Goal: Transaction & Acquisition: Purchase product/service

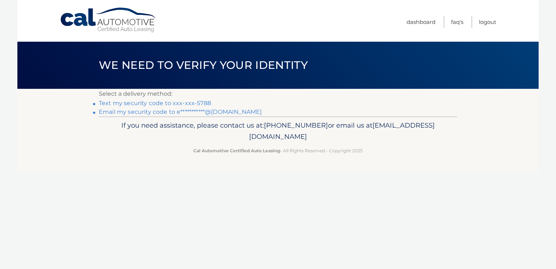
click at [211, 103] on link "Text my security code to xxx-xxx-5788" at bounding box center [155, 103] width 112 height 7
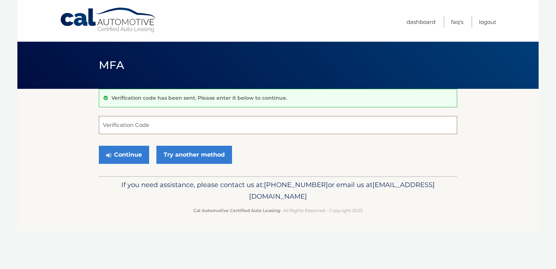
click at [195, 123] on input "Verification Code" at bounding box center [278, 125] width 359 height 18
type input "878499"
click at [99, 146] on button "Continue" at bounding box center [124, 155] width 50 height 18
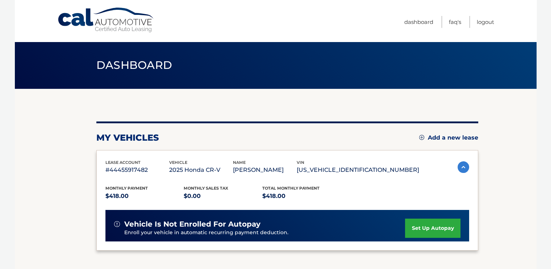
click at [128, 169] on p "#44455917482" at bounding box center [137, 170] width 64 height 10
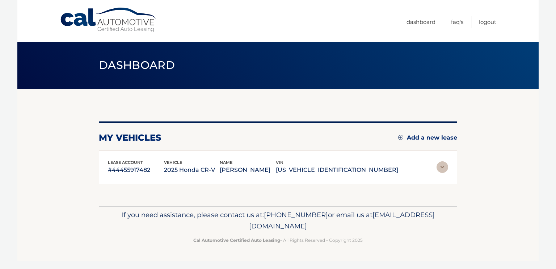
click at [128, 170] on p "#44455917482" at bounding box center [136, 170] width 56 height 10
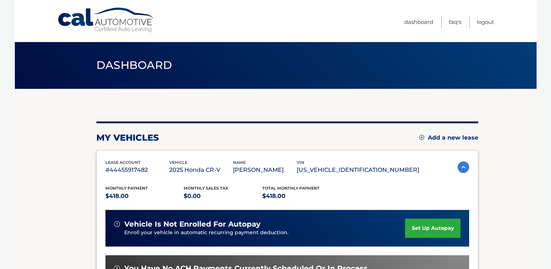
scroll to position [105, 0]
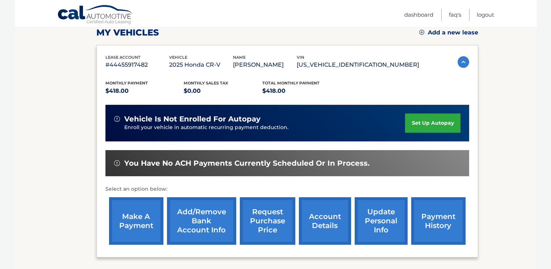
click at [153, 209] on link "make a payment" at bounding box center [136, 220] width 54 height 47
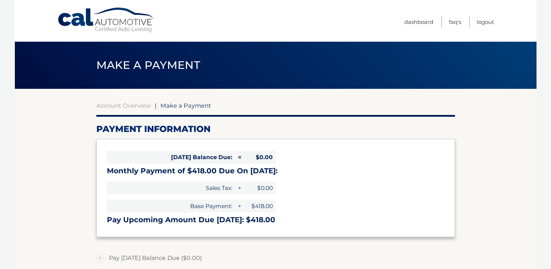
select select "NjJiNjU5NzEtZmU2Ni00MGYyLWI1NzctOTI0NTM2OWEwNTM0"
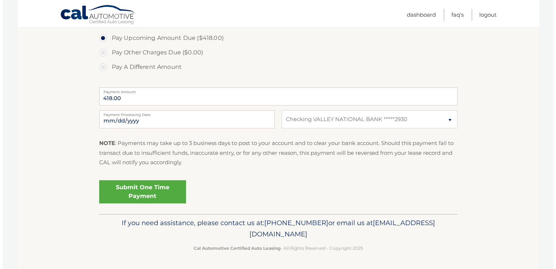
scroll to position [277, 0]
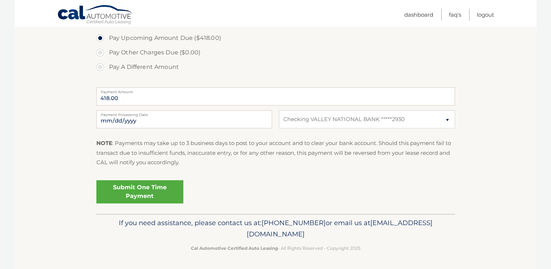
click at [164, 202] on link "Submit One Time Payment" at bounding box center [139, 191] width 87 height 23
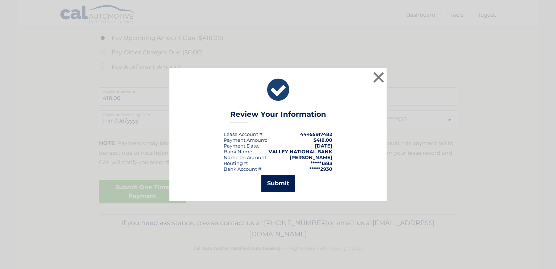
click at [282, 185] on button "Submit" at bounding box center [279, 183] width 34 height 17
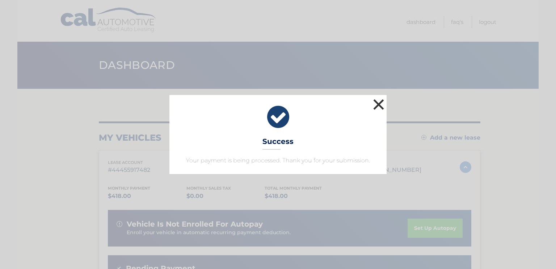
click at [372, 97] on button "×" at bounding box center [379, 104] width 14 height 14
